Goal: Information Seeking & Learning: Find specific fact

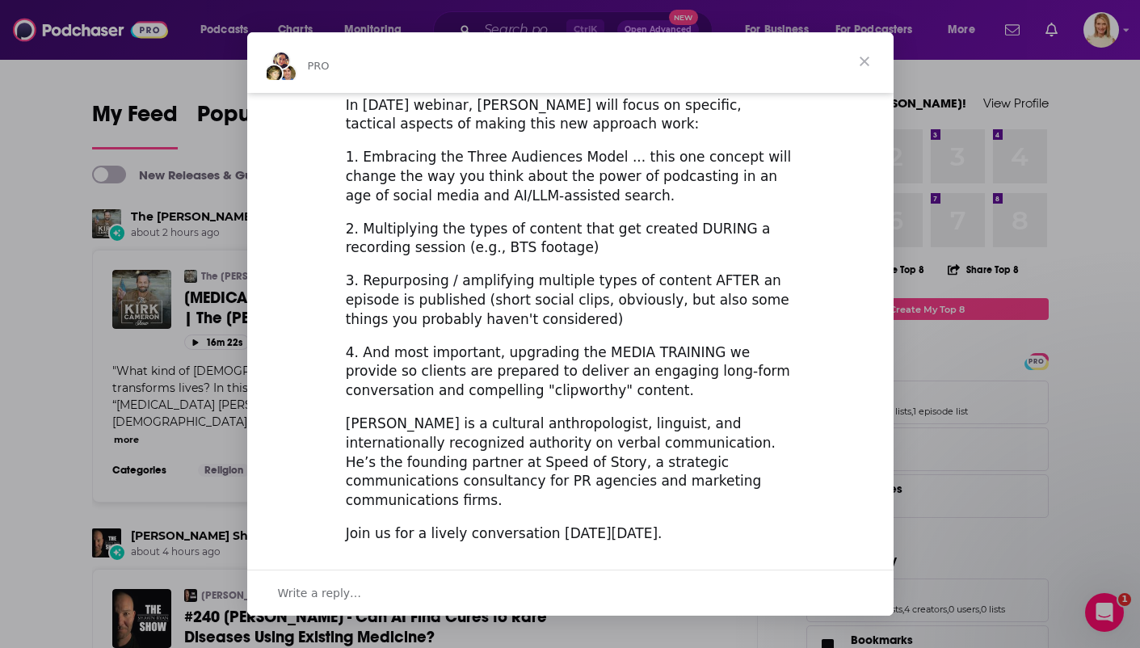
scroll to position [536, 0]
click at [866, 64] on span "Close" at bounding box center [865, 61] width 58 height 58
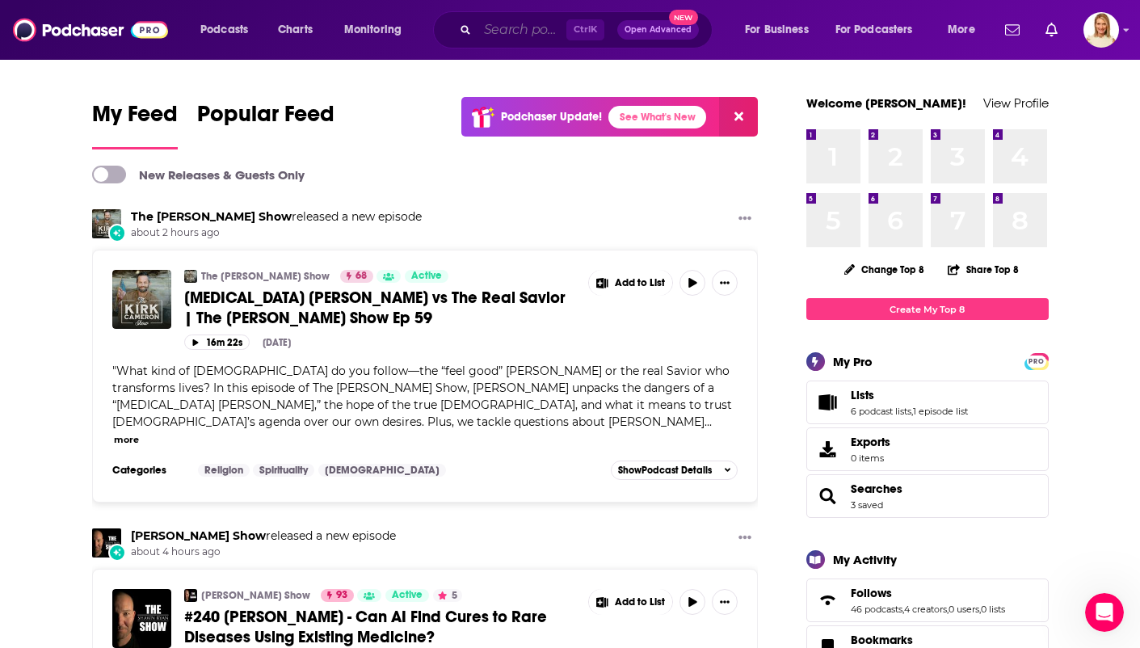
click at [526, 32] on input "Search podcasts, credits, & more..." at bounding box center [522, 30] width 89 height 26
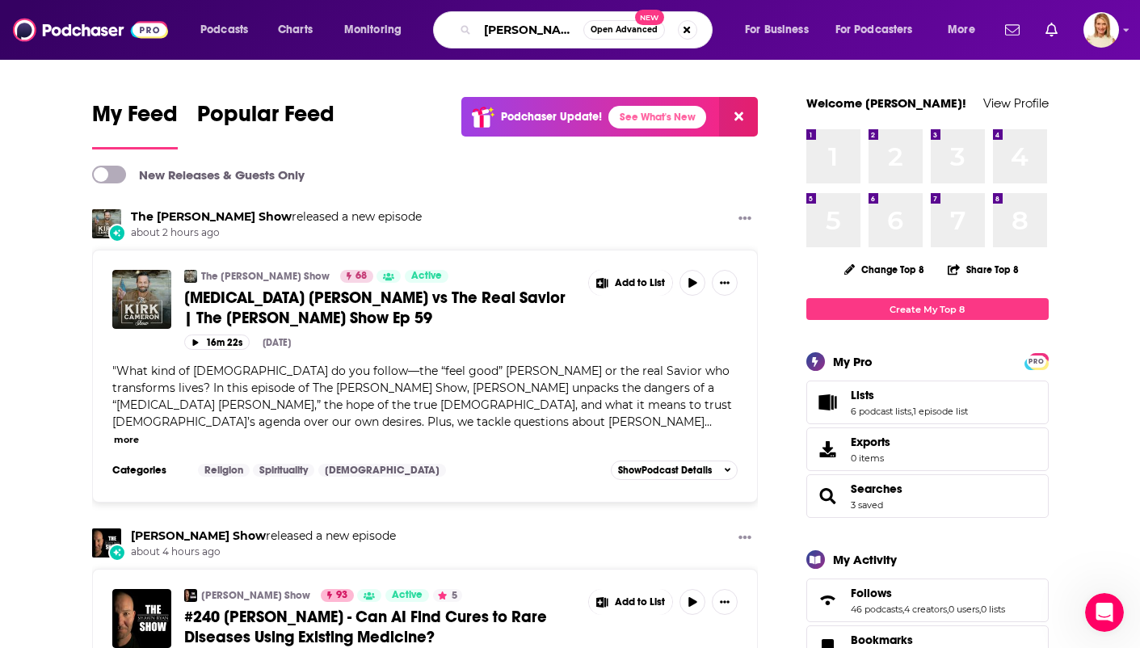
type input "[PERSON_NAME]"
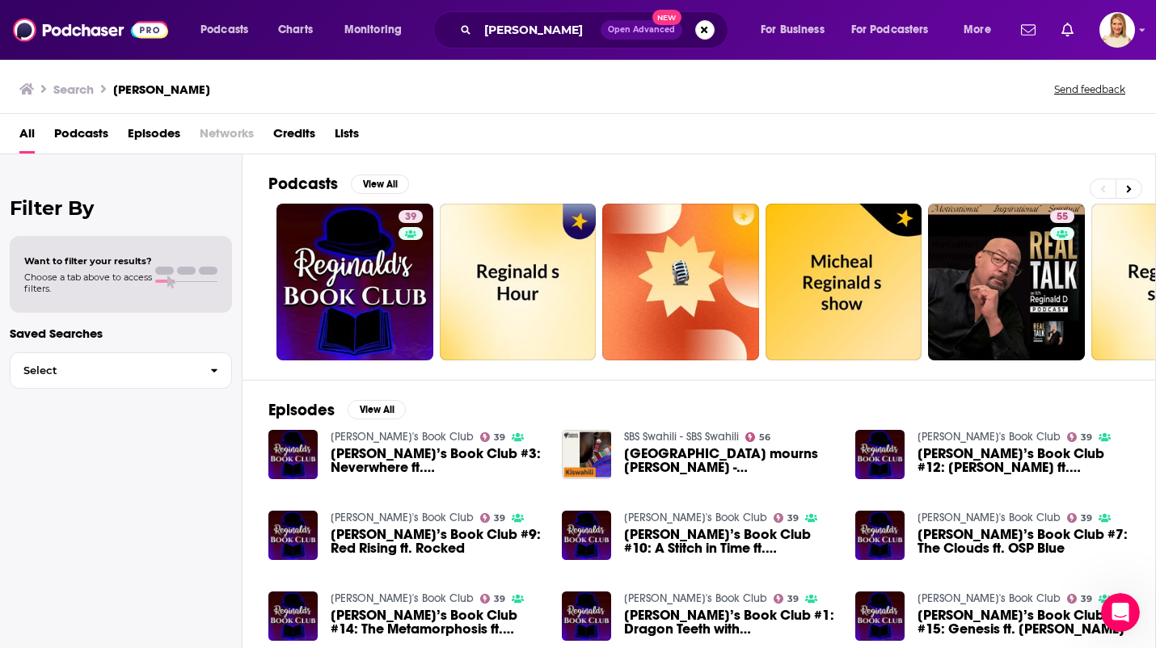
click at [1009, 289] on link "55" at bounding box center [1006, 282] width 157 height 157
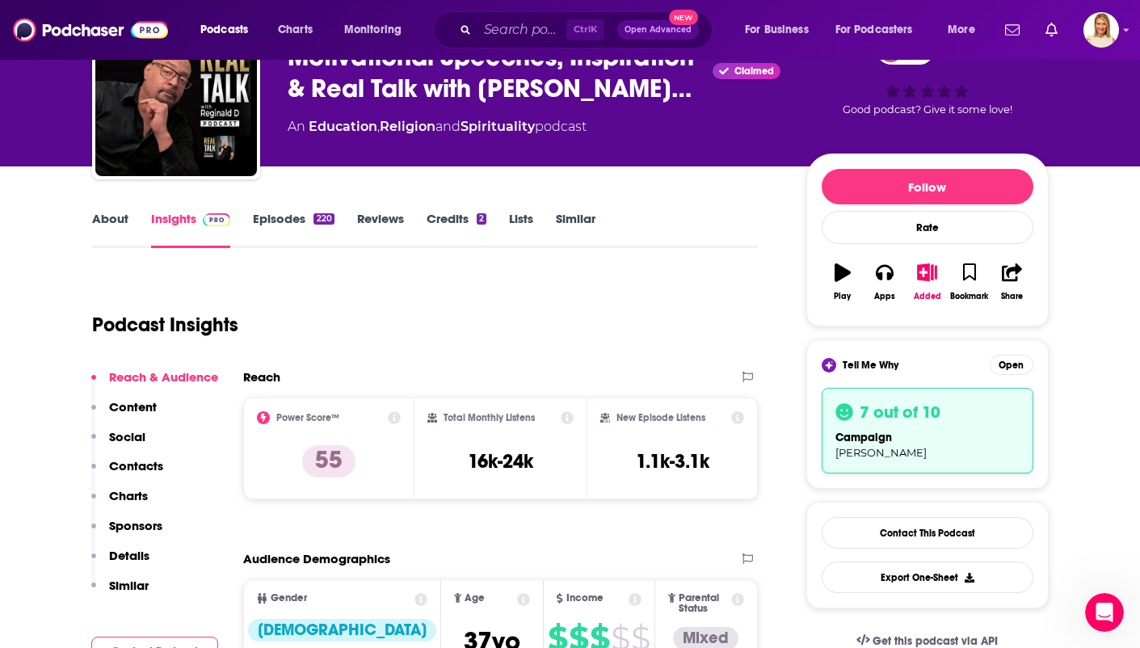
scroll to position [97, 0]
